Goal: Task Accomplishment & Management: Manage account settings

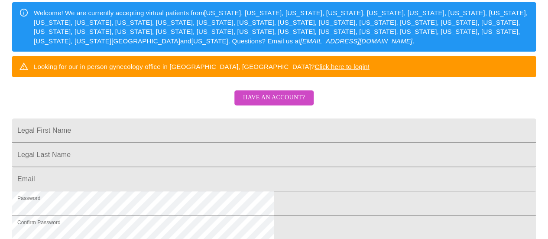
scroll to position [127, 0]
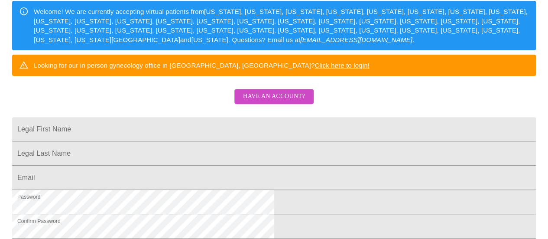
click at [439, 144] on html "MyMenopauseRx Sign Up Welcome! We are currently accepting virtual patients from…" at bounding box center [274, 19] width 548 height 293
click at [279, 102] on span "Have an account?" at bounding box center [274, 96] width 62 height 11
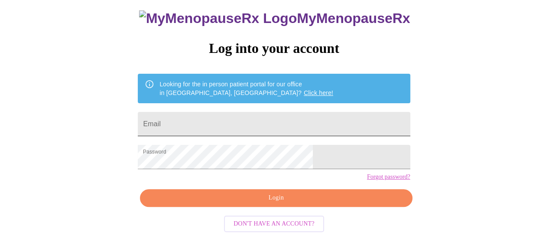
click at [294, 112] on input "Email" at bounding box center [274, 124] width 272 height 24
type input "jjjjlind4@gmail.com"
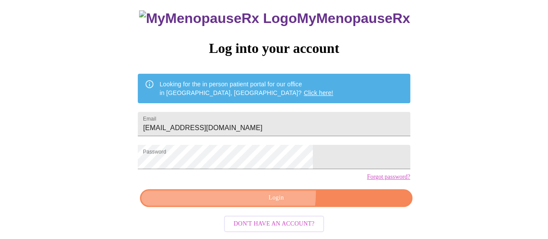
click at [273, 196] on span "Login" at bounding box center [276, 197] width 252 height 11
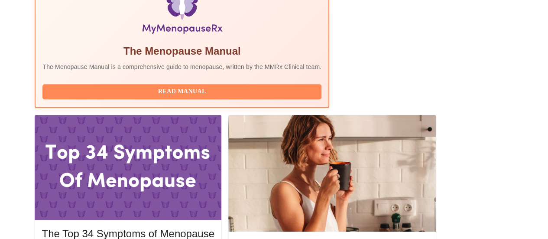
scroll to position [314, 0]
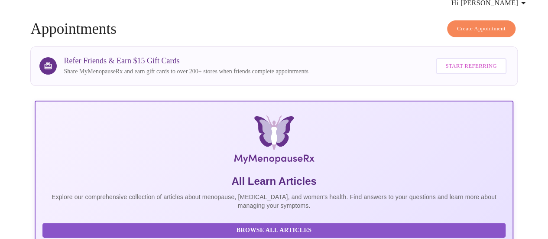
scroll to position [0, 0]
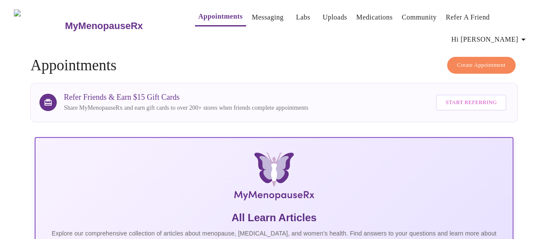
click at [525, 39] on icon "button" at bounding box center [523, 40] width 4 height 2
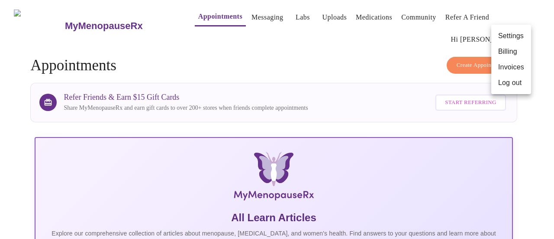
click at [391, 80] on div at bounding box center [277, 119] width 554 height 239
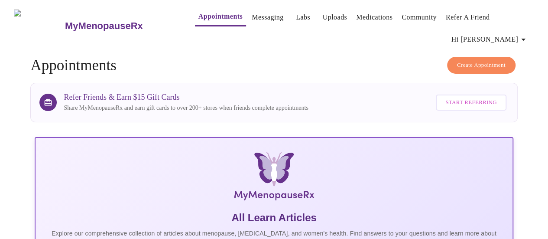
click at [252, 16] on link "Messaging" at bounding box center [268, 17] width 32 height 12
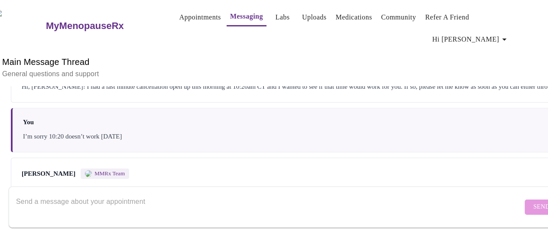
scroll to position [1866, 0]
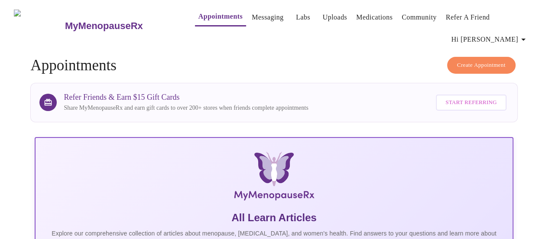
click at [412, 17] on link "Community" at bounding box center [418, 17] width 35 height 12
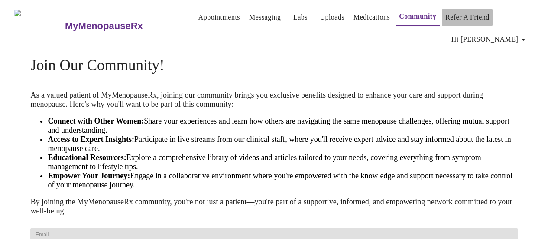
click at [459, 14] on link "Refer a Friend" at bounding box center [467, 17] width 44 height 12
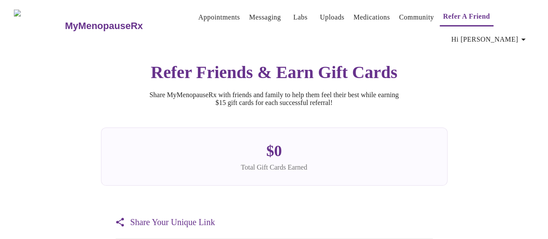
click at [76, 23] on h3 "MyMenopauseRx" at bounding box center [104, 25] width 78 height 11
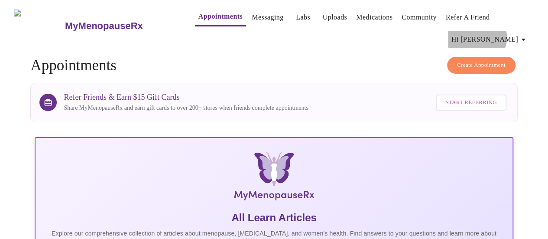
click at [515, 34] on span "Hi Jennie" at bounding box center [489, 39] width 77 height 12
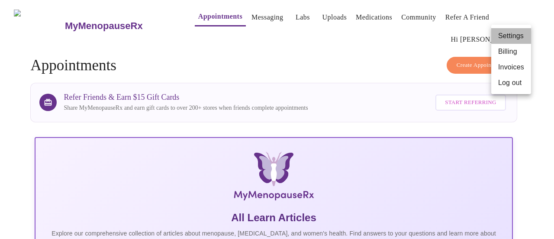
click at [513, 34] on li "Settings" at bounding box center [511, 36] width 40 height 16
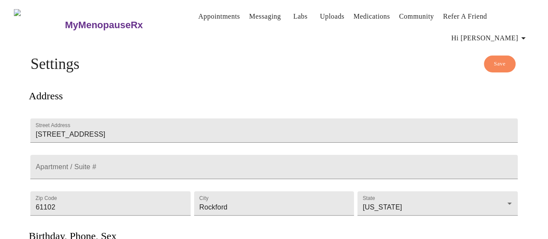
click at [94, 23] on h3 "MyMenopauseRx" at bounding box center [104, 24] width 78 height 11
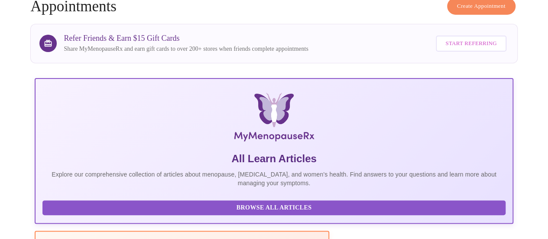
scroll to position [272, 0]
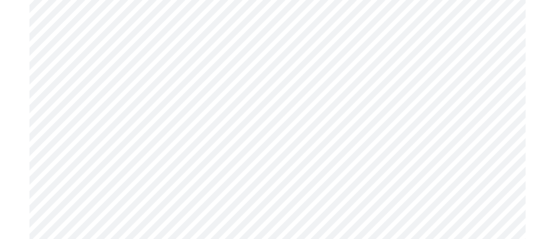
scroll to position [1774, 0]
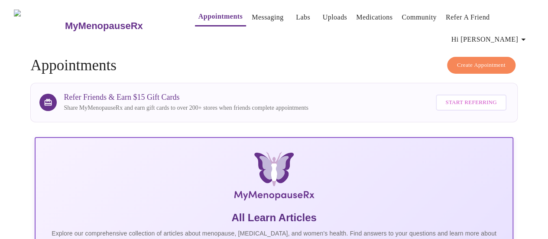
click at [521, 42] on button "Hi Jennie" at bounding box center [490, 39] width 84 height 17
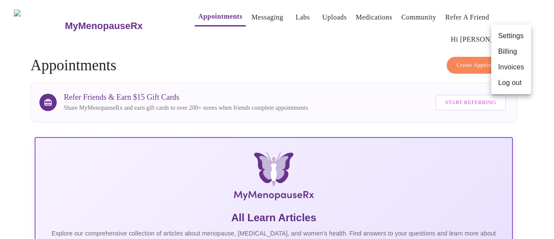
click at [516, 80] on li "Log out" at bounding box center [511, 83] width 40 height 16
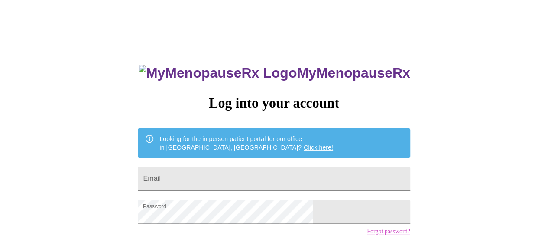
click at [320, 68] on h3 "MyMenopauseRx" at bounding box center [274, 73] width 271 height 16
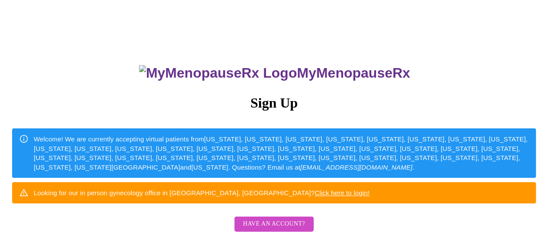
scroll to position [72, 0]
